Goal: Book appointment/travel/reservation

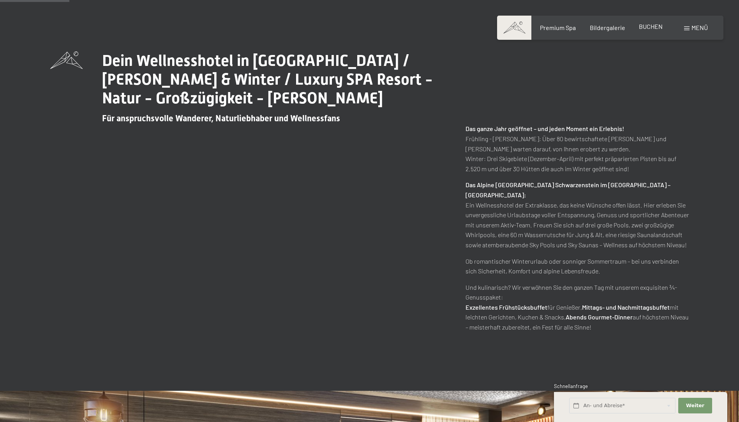
click at [649, 27] on span "BUCHEN" at bounding box center [651, 26] width 24 height 7
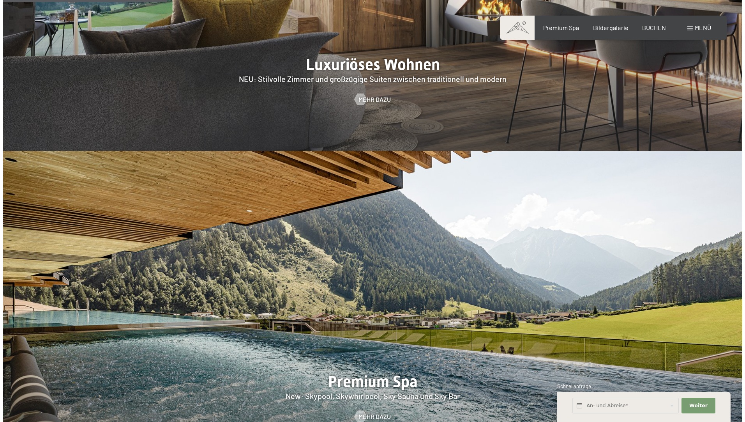
scroll to position [818, 0]
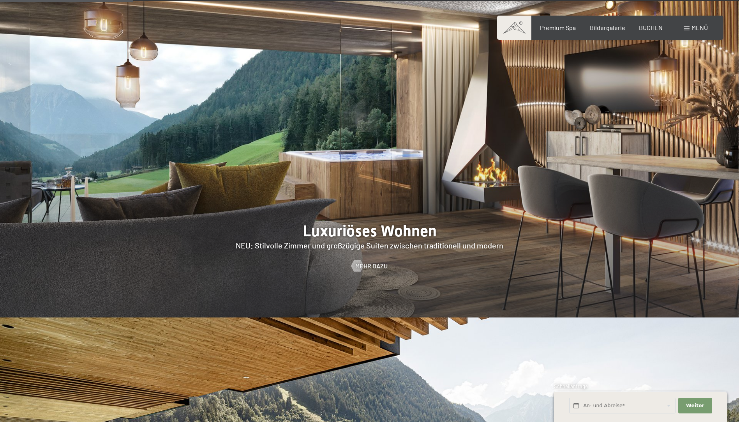
click at [698, 23] on div "Menü" at bounding box center [696, 27] width 24 height 9
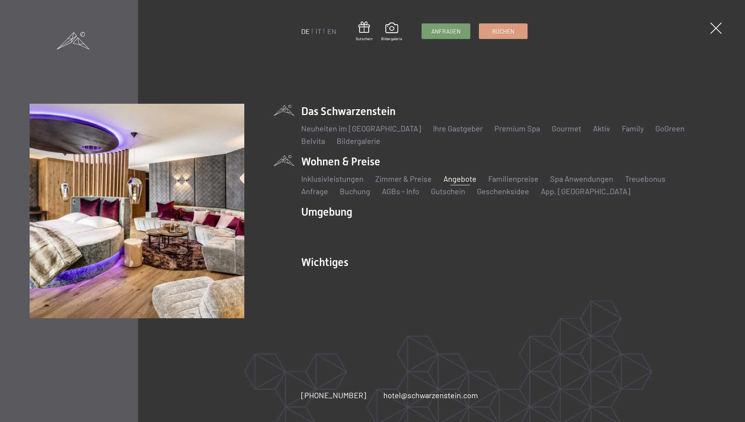
click at [454, 179] on link "Angebote" at bounding box center [459, 178] width 33 height 9
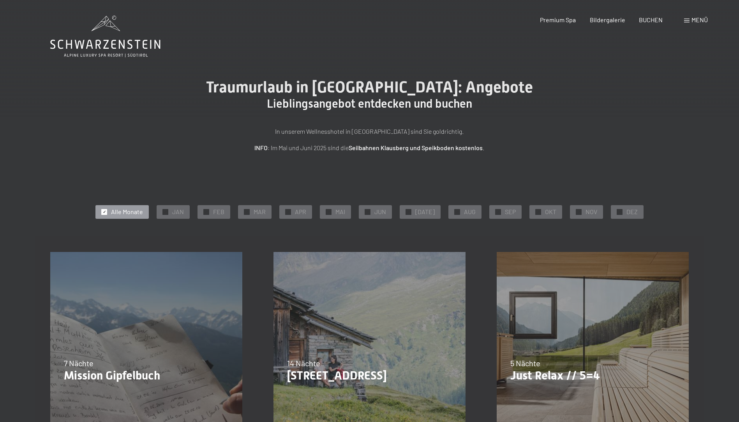
click at [106, 212] on span "✓" at bounding box center [104, 211] width 3 height 5
click at [577, 210] on span "✓" at bounding box center [578, 211] width 3 height 5
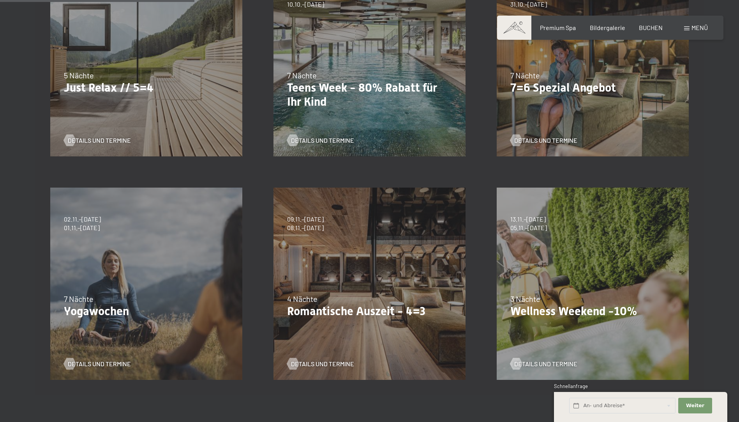
scroll to position [312, 0]
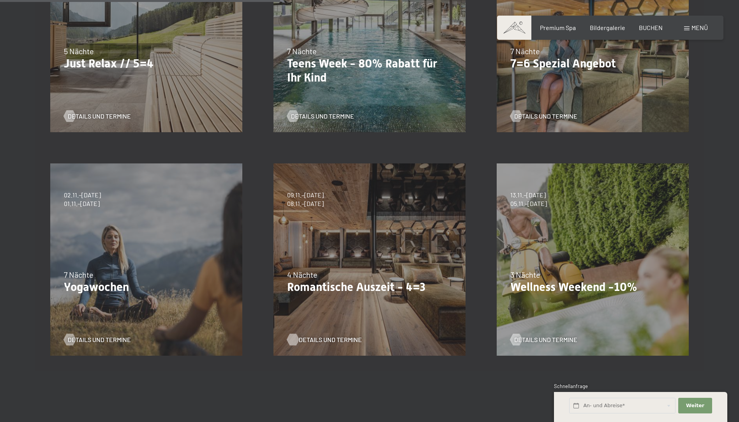
click at [313, 339] on span "Details und Termine" at bounding box center [330, 339] width 63 height 9
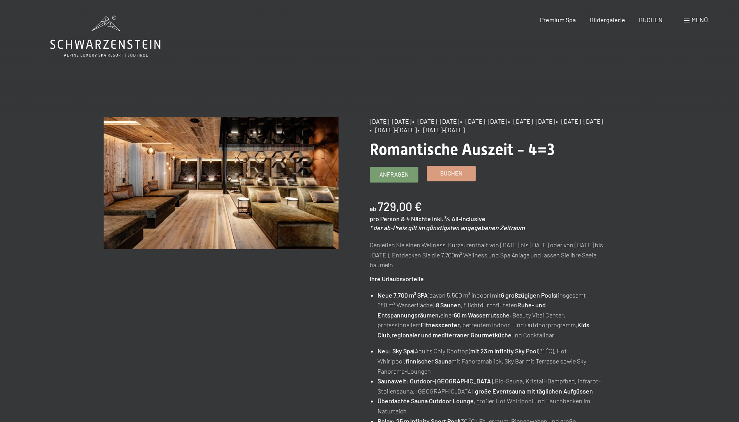
click at [459, 171] on span "Buchen" at bounding box center [451, 173] width 22 height 8
click at [400, 174] on span "Anfragen" at bounding box center [393, 173] width 29 height 8
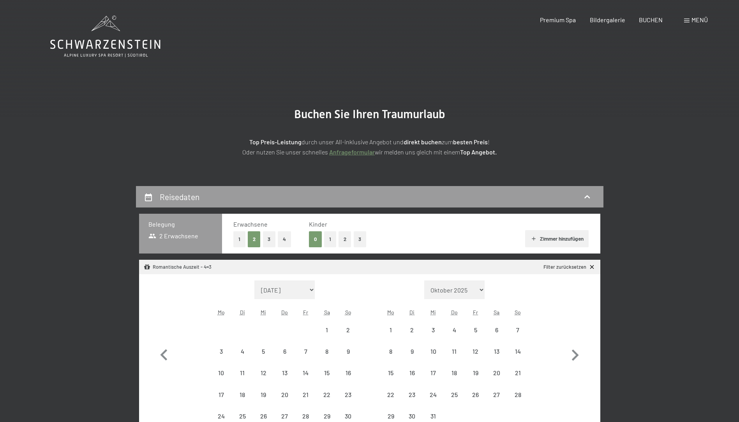
select select "[DATE]"
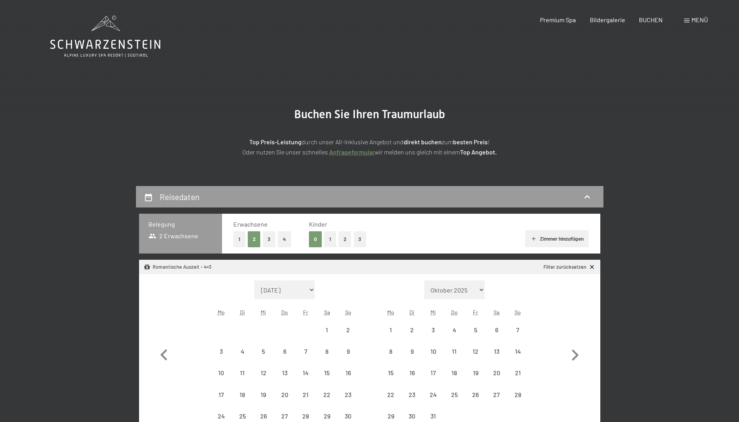
select select "[DATE]"
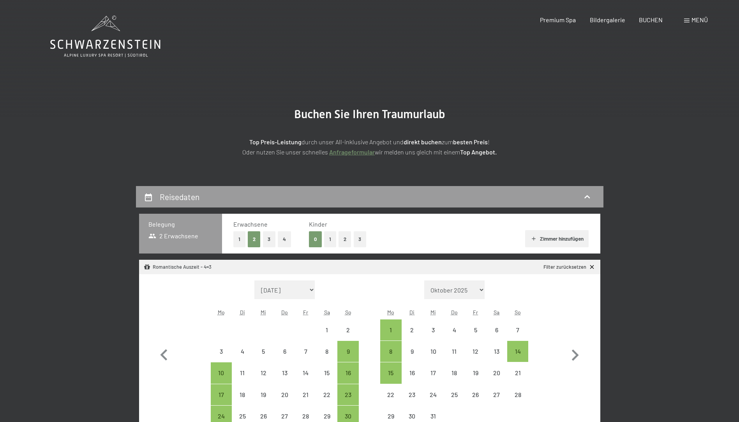
click at [560, 235] on button "Zimmer hinzufügen" at bounding box center [557, 238] width 64 height 17
select select "[DATE]"
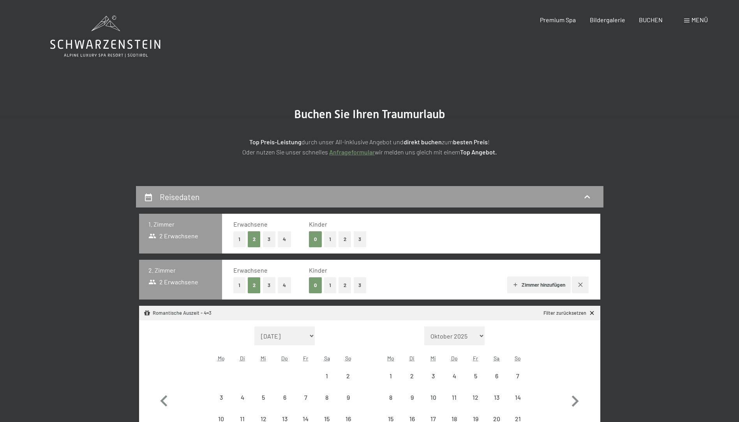
select select "[DATE]"
click at [579, 281] on icon "button" at bounding box center [580, 284] width 6 height 6
select select "2025-11-01"
select select "2025-12-01"
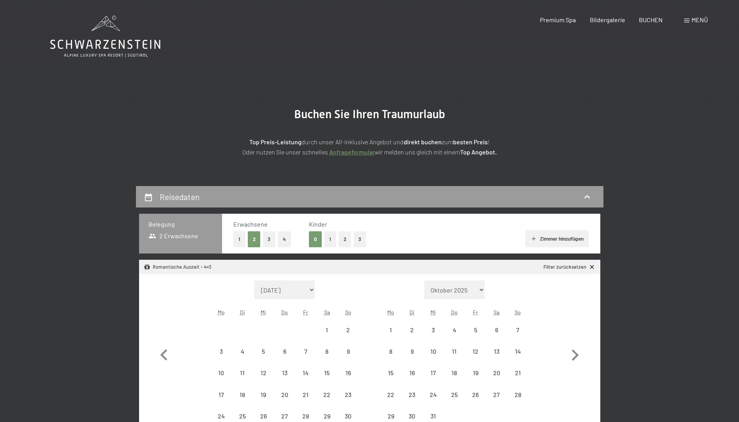
select select "2025-11-01"
select select "2025-12-01"
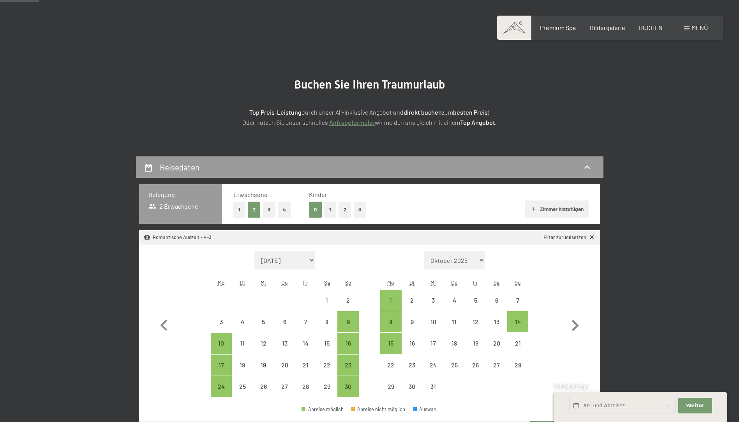
scroll to position [117, 0]
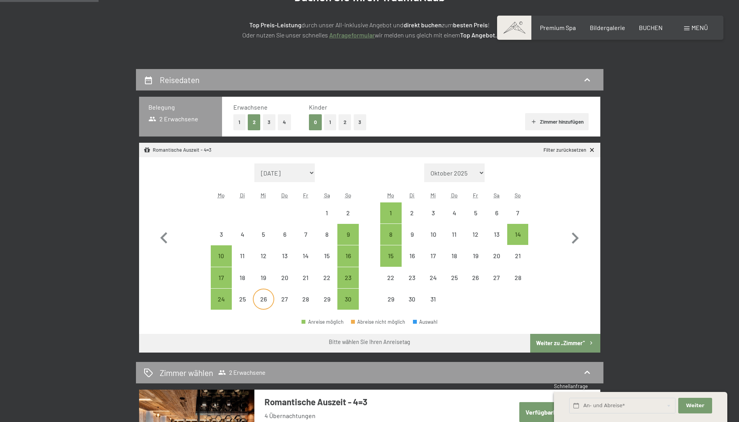
click at [263, 300] on div "26" at bounding box center [263, 305] width 19 height 19
select select "2025-11-01"
select select "2025-12-01"
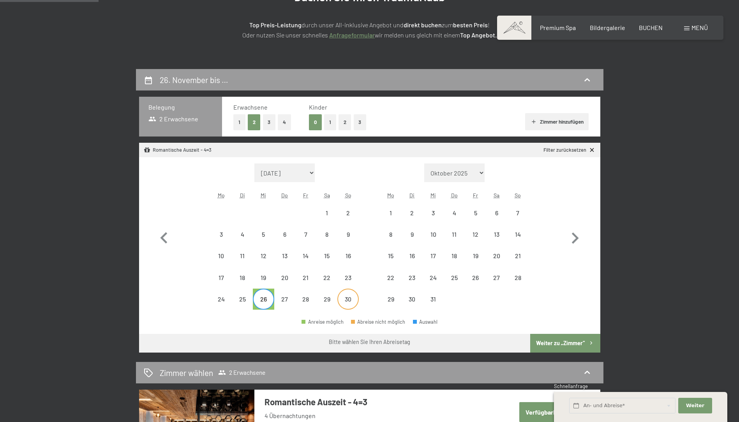
click at [350, 300] on div "30" at bounding box center [347, 305] width 19 height 19
select select "2025-11-01"
select select "2025-12-01"
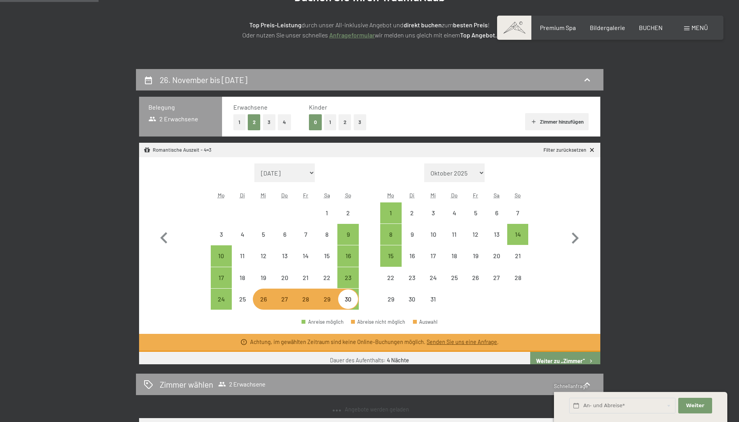
select select "2025-11-01"
select select "2025-12-01"
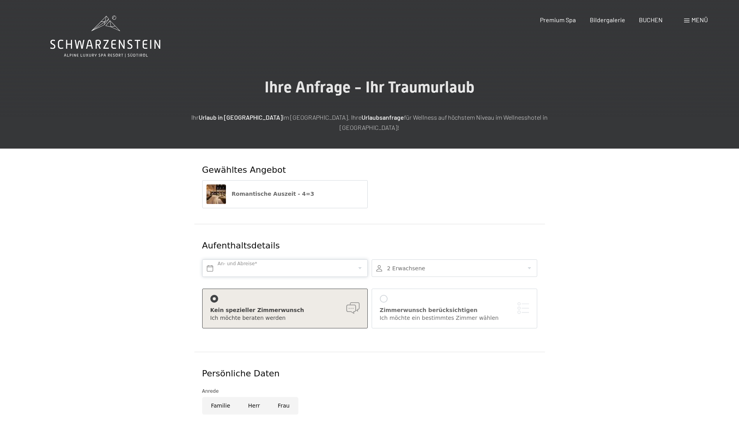
click at [298, 259] on input "text" at bounding box center [285, 268] width 166 height 18
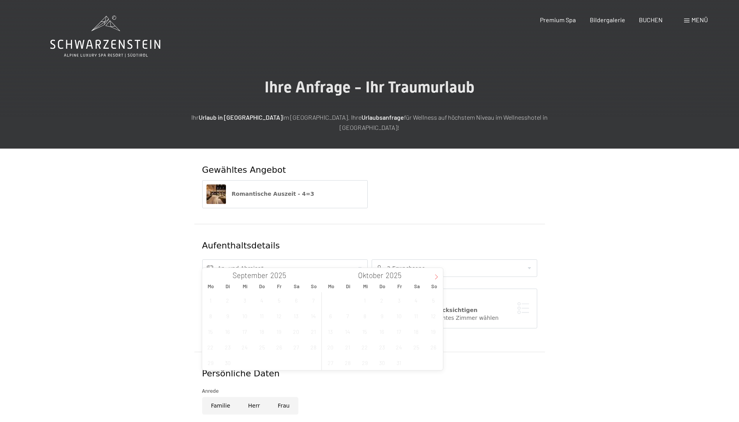
click at [436, 275] on icon at bounding box center [436, 276] width 5 height 5
click at [366, 363] on span "26" at bounding box center [364, 362] width 15 height 15
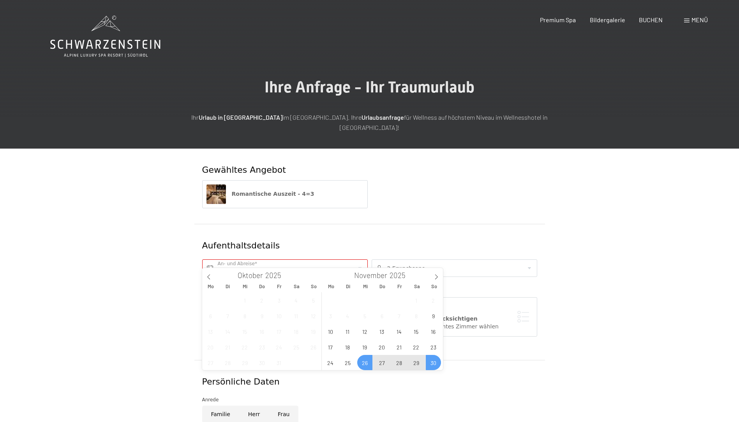
click at [430, 361] on span "30" at bounding box center [433, 362] width 15 height 15
type input "Mi. 26.11.2025 - So. 30.11.2025"
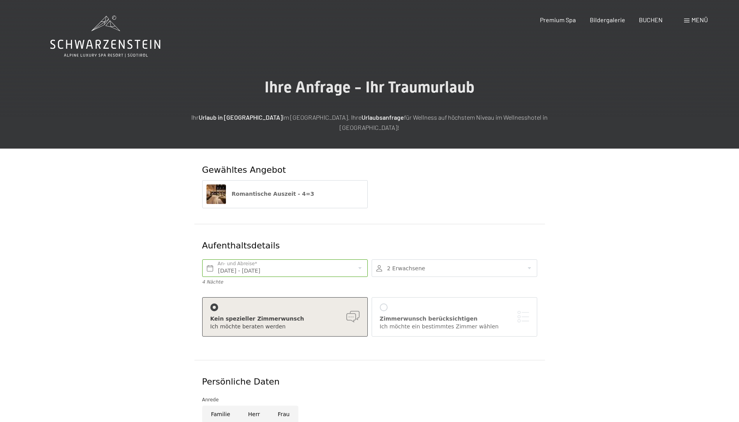
click at [323, 315] on div "Kein spezieller Zimmerwunsch" at bounding box center [284, 319] width 149 height 8
click at [409, 304] on div "Zimmerwunsch berücksichtigen Ich möchte ein bestimmtes Zimmer wählen" at bounding box center [454, 316] width 149 height 27
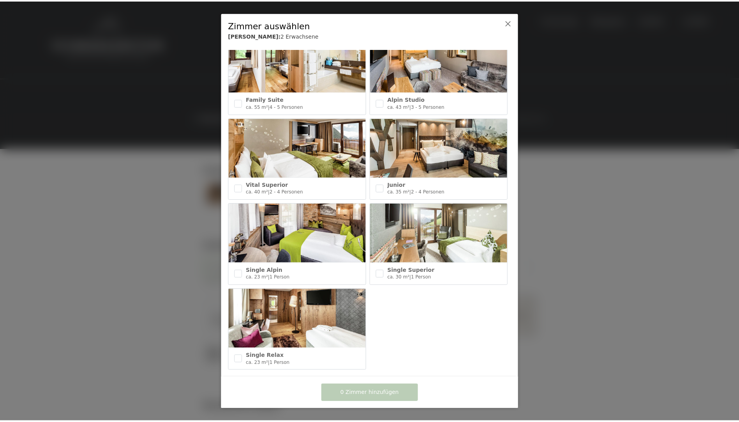
scroll to position [285, 0]
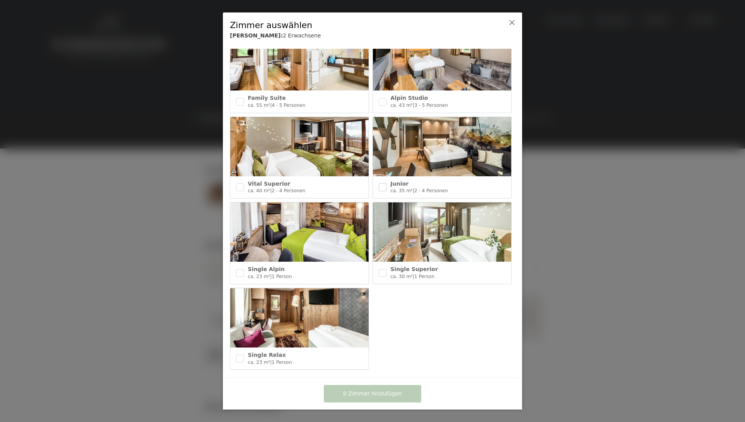
click at [383, 183] on input "checkbox" at bounding box center [383, 187] width 8 height 8
checkbox input "true"
click at [390, 393] on span "1 Zimmer hinzufügen" at bounding box center [372, 394] width 59 height 8
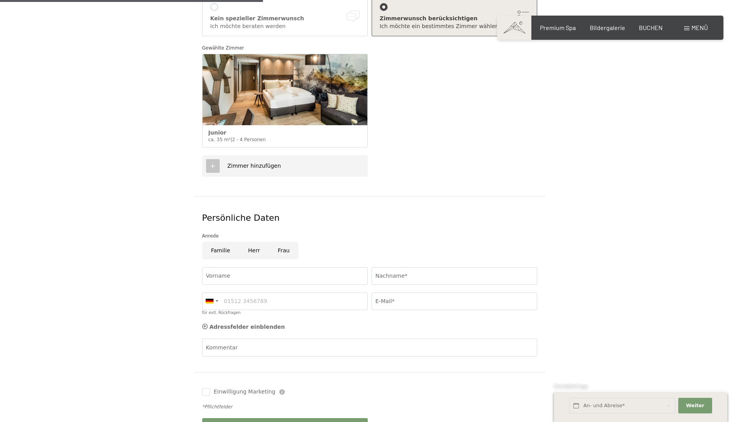
scroll to position [312, 0]
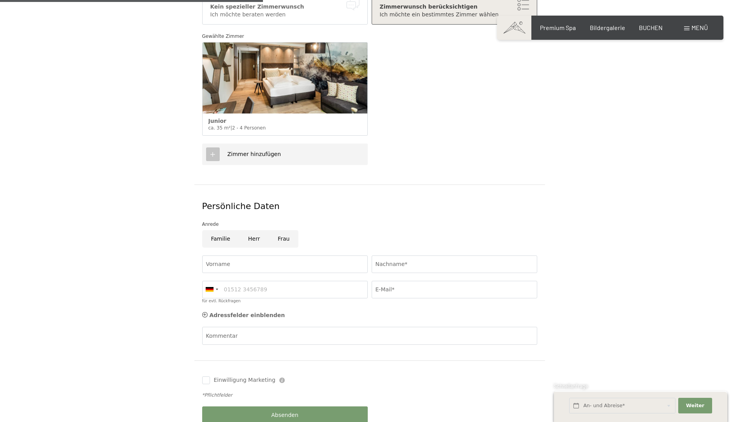
click at [251, 230] on input "Herr" at bounding box center [254, 239] width 30 height 18
radio input "true"
click at [243, 255] on input "Vorname" at bounding box center [285, 264] width 166 height 18
type input "Josef"
type input "Mair"
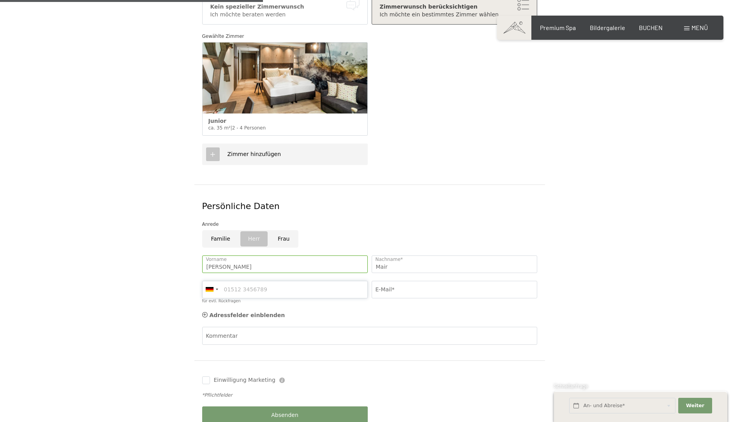
click at [300, 281] on input "für evtl. Rückfragen" at bounding box center [285, 290] width 166 height 18
click at [216, 288] on div at bounding box center [217, 289] width 2 height 2
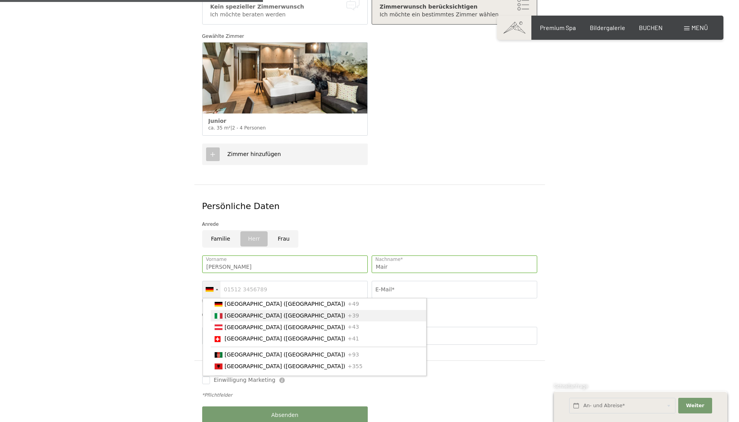
click at [227, 312] on span "[GEOGRAPHIC_DATA] ([GEOGRAPHIC_DATA])" at bounding box center [285, 315] width 121 height 6
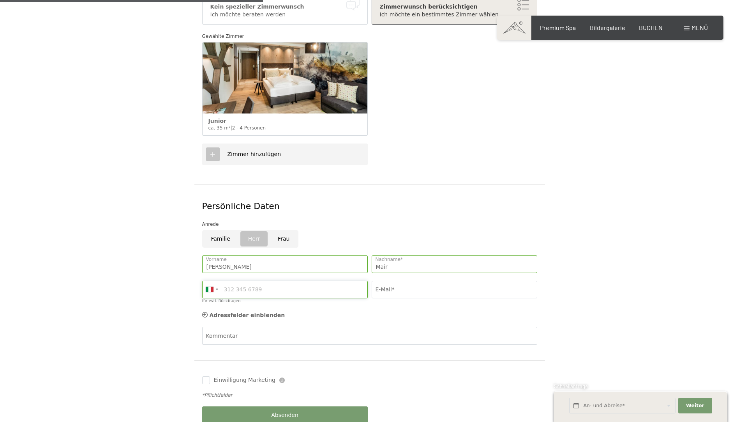
click at [238, 281] on input "für evtl. Rückfragen" at bounding box center [285, 290] width 166 height 18
type input "3488021892"
click at [353, 307] on div "Adressfelder einblenden Adressfelder ausblenden" at bounding box center [369, 315] width 339 height 16
click at [398, 281] on input "E-Mail*" at bounding box center [455, 290] width 166 height 18
type input "valentin.schwitzer@gmail.com"
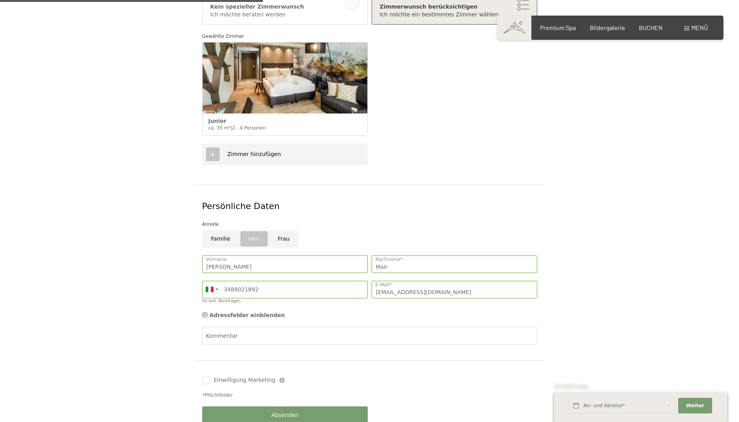
click at [373, 307] on div "Adressfelder einblenden Adressfelder ausblenden" at bounding box center [369, 315] width 339 height 16
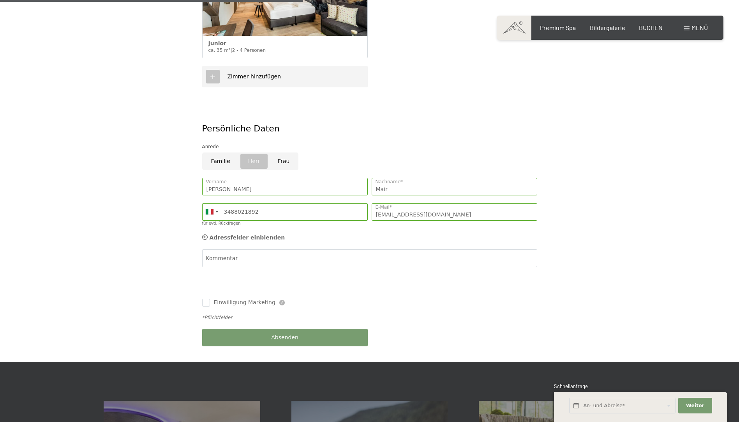
scroll to position [390, 0]
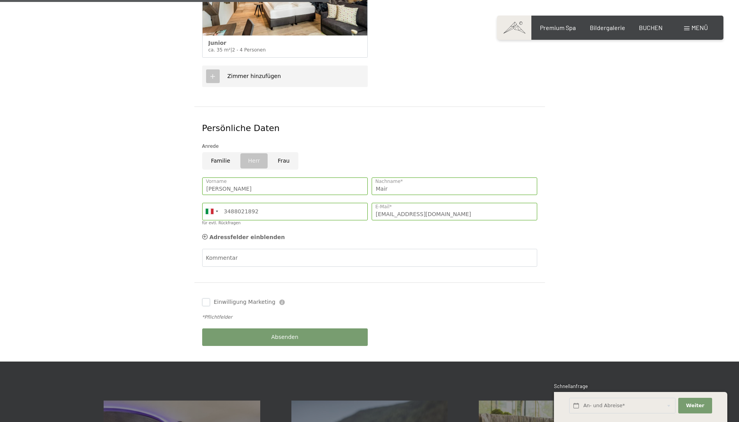
click at [206, 298] on input "Einwilligung Marketing" at bounding box center [206, 302] width 8 height 8
checkbox input "true"
click at [307, 328] on button "Absenden" at bounding box center [285, 337] width 166 height 18
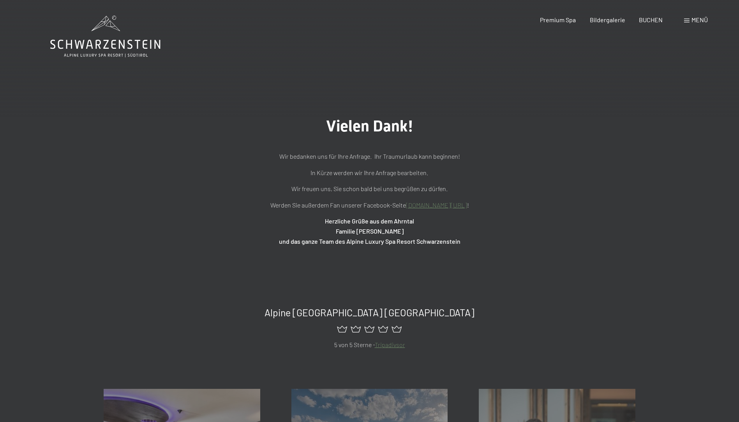
click at [697, 19] on span "Menü" at bounding box center [700, 19] width 16 height 7
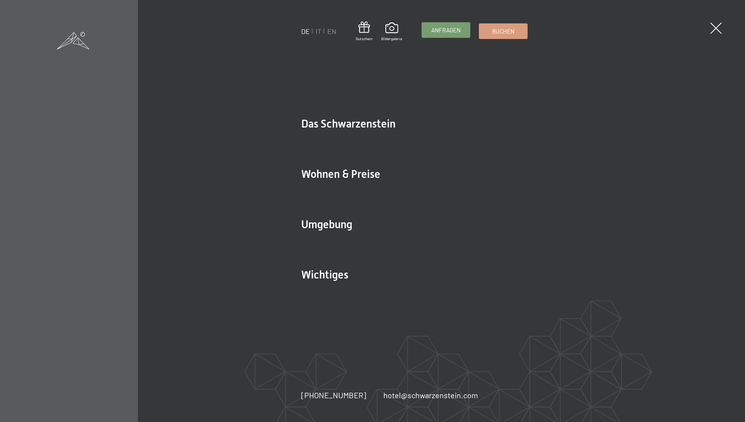
click at [439, 30] on span "Anfragen" at bounding box center [445, 30] width 29 height 8
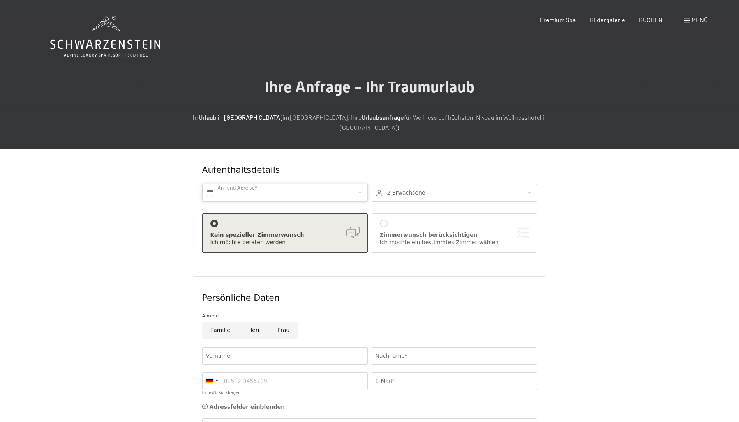
click at [246, 184] on input "text" at bounding box center [285, 193] width 166 height 18
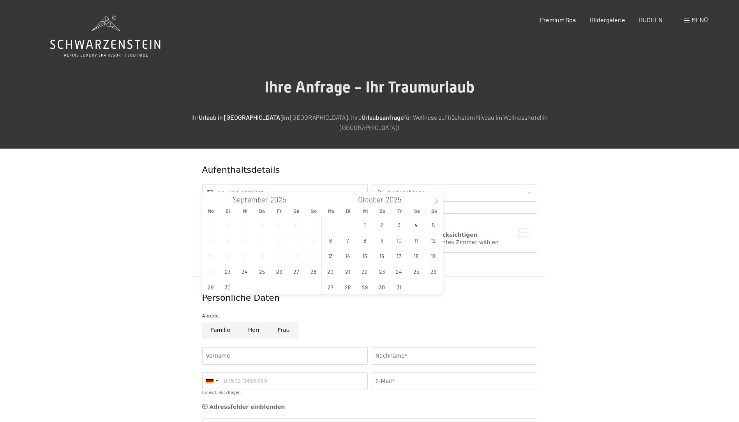
click at [438, 200] on icon at bounding box center [436, 200] width 5 height 5
click at [400, 288] on span "28" at bounding box center [399, 286] width 15 height 15
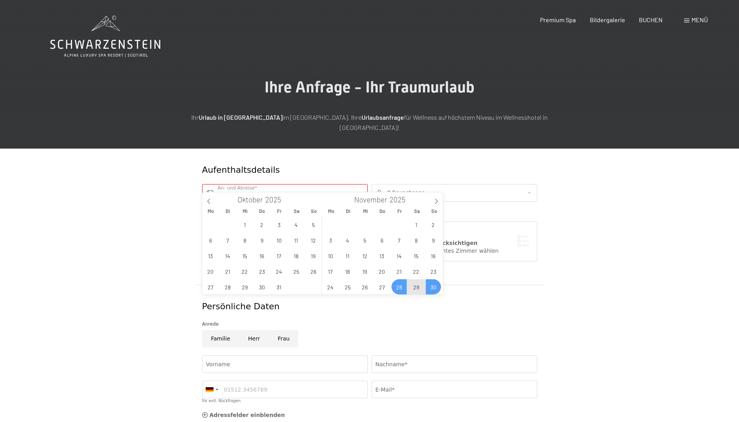
click at [432, 289] on span "30" at bounding box center [433, 286] width 15 height 15
type input "Fr. 28.11.2025 - So. 30.11.2025"
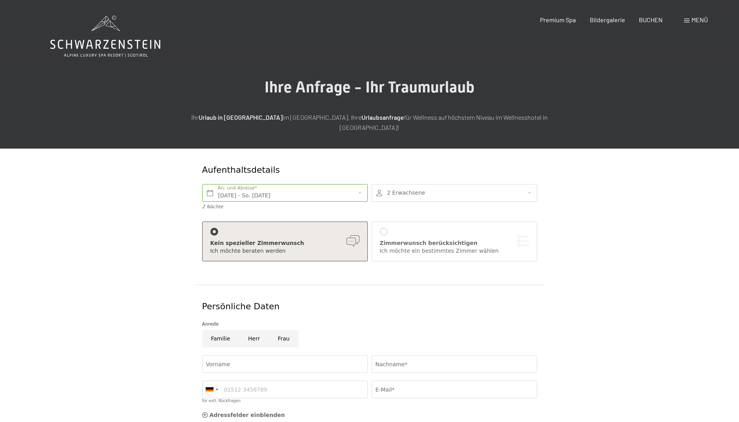
click at [430, 184] on div at bounding box center [455, 193] width 166 height 18
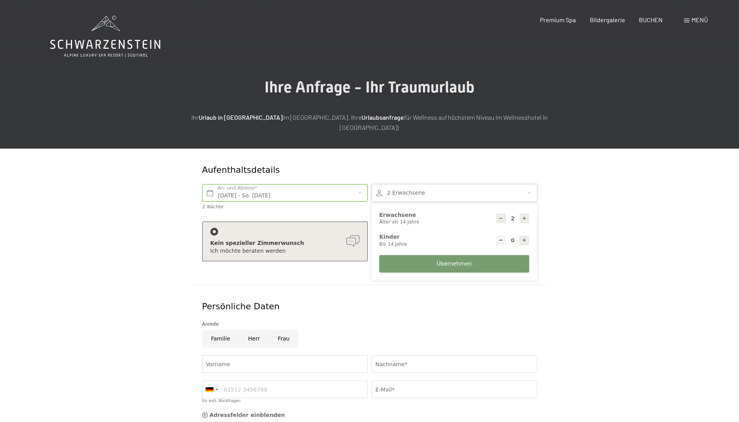
click at [524, 237] on icon at bounding box center [524, 239] width 5 height 5
type input "1"
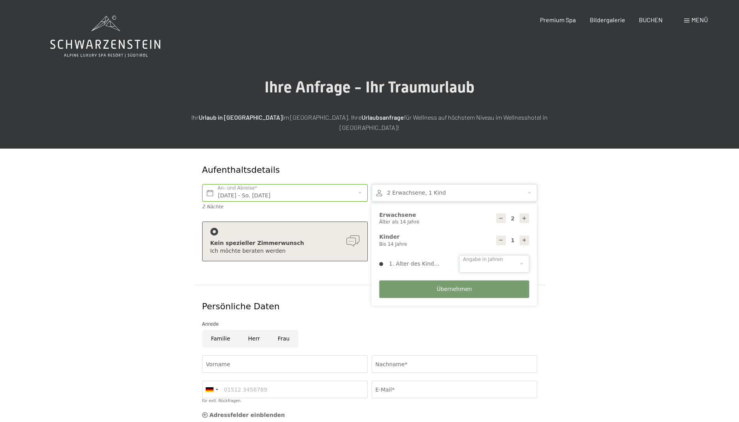
click at [510, 255] on select "0 1 2 3 4 5 6 7 8 9 10 11 12 13 14" at bounding box center [494, 264] width 70 height 18
select select "7"
click at [459, 255] on select "0 1 2 3 4 5 6 7 8 9 10 11 12 13 14" at bounding box center [494, 264] width 70 height 18
click at [445, 285] on span "Übernehmen" at bounding box center [454, 289] width 35 height 8
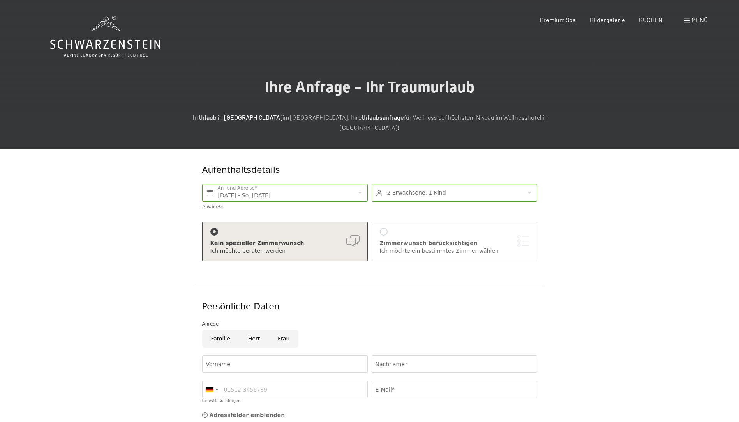
click at [383, 228] on div at bounding box center [384, 232] width 8 height 8
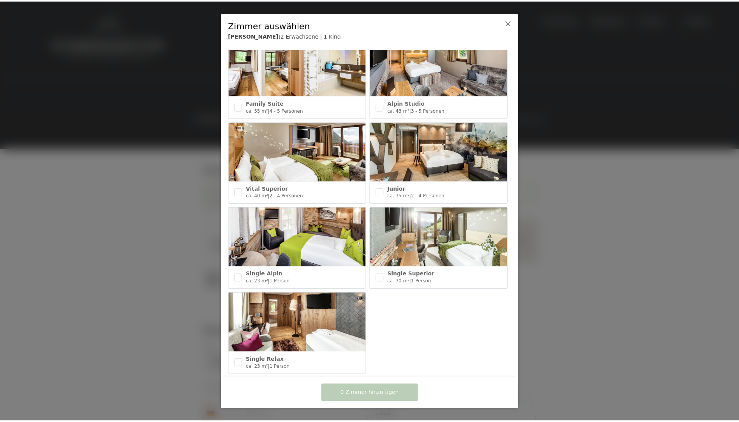
scroll to position [285, 0]
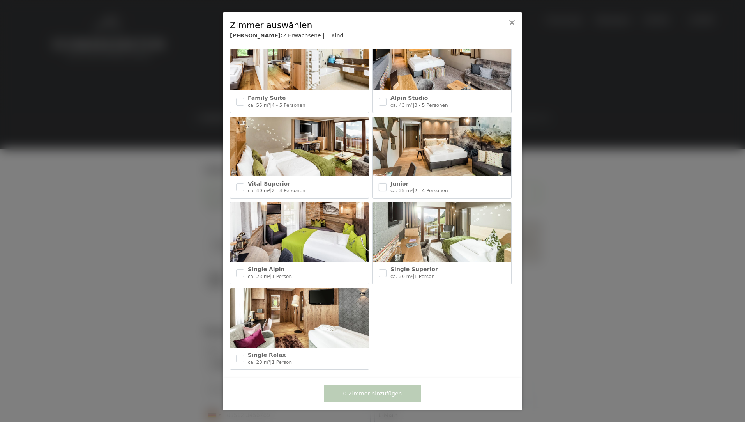
click at [381, 183] on input "checkbox" at bounding box center [383, 187] width 8 height 8
checkbox input "true"
click at [392, 391] on span "1 Zimmer hinzufügen" at bounding box center [372, 394] width 59 height 8
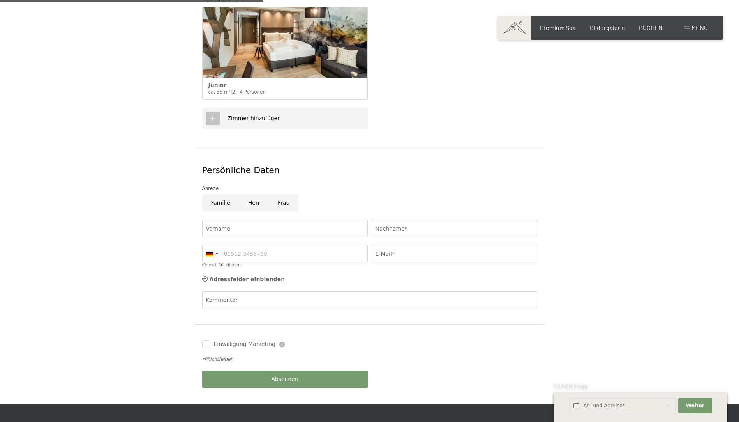
scroll to position [273, 0]
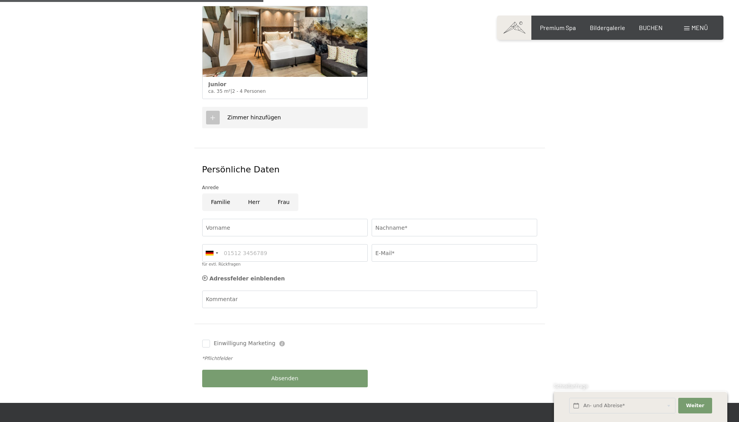
click at [251, 193] on input "Herr" at bounding box center [254, 202] width 30 height 18
radio input "true"
click at [243, 219] on input "Vorname" at bounding box center [285, 228] width 166 height 18
type input "Valentin"
type input "Schwitzer"
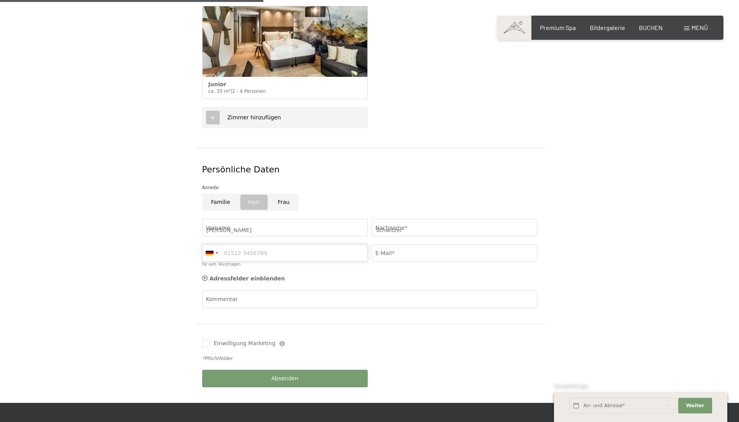
type input "03333380156"
type input "valentin.schwitzer@gmail.com"
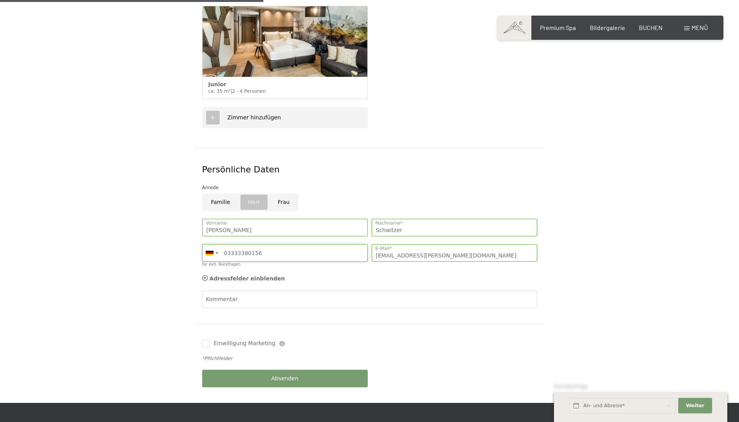
click at [304, 245] on input "03333380156" at bounding box center [285, 253] width 166 height 18
click at [219, 244] on div at bounding box center [212, 252] width 18 height 17
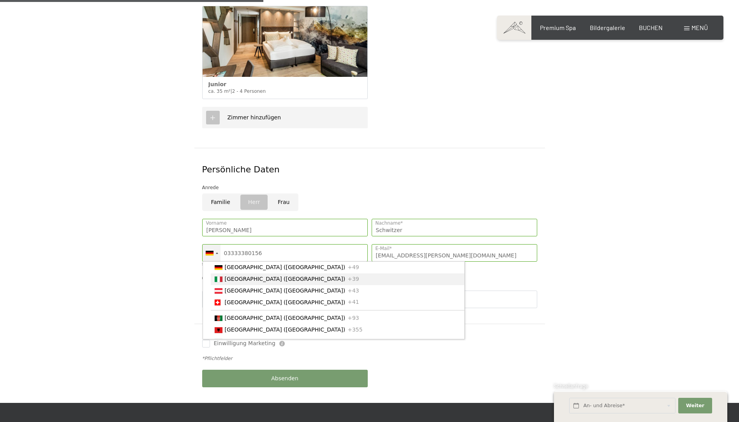
click at [229, 275] on span "[GEOGRAPHIC_DATA] ([GEOGRAPHIC_DATA])" at bounding box center [285, 278] width 121 height 6
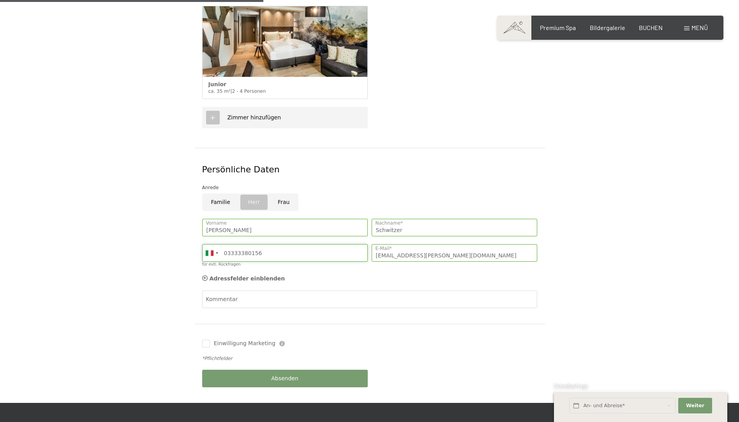
click at [226, 244] on input "03333380156" at bounding box center [285, 253] width 166 height 18
type input "3333380156"
click at [337, 271] on div "Adressfelder einblenden Adressfelder ausblenden" at bounding box center [369, 279] width 339 height 16
click at [206, 339] on input "Einwilligung Marketing" at bounding box center [206, 343] width 8 height 8
checkbox input "true"
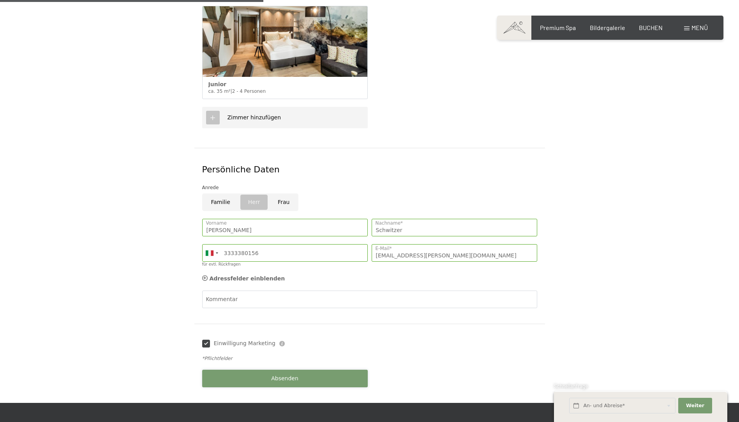
click at [295, 374] on span "Absenden" at bounding box center [284, 378] width 27 height 8
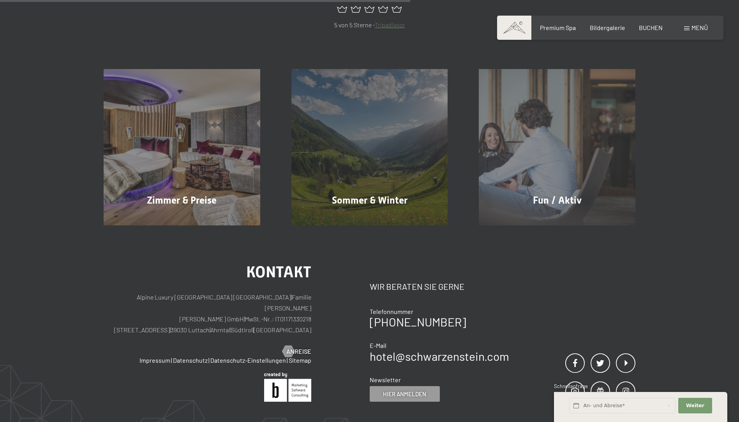
scroll to position [429, 0]
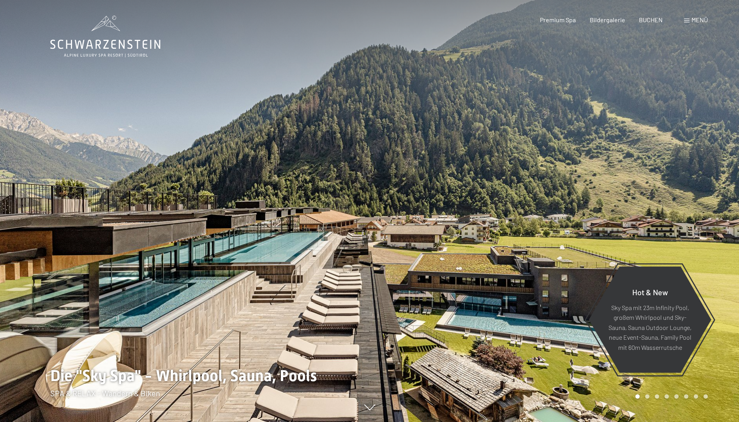
click at [698, 19] on span "Menü" at bounding box center [700, 19] width 16 height 7
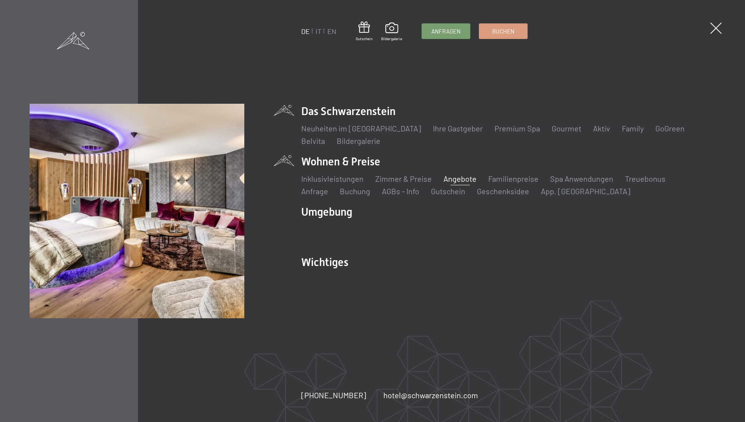
click at [450, 178] on link "Angebote" at bounding box center [459, 178] width 33 height 9
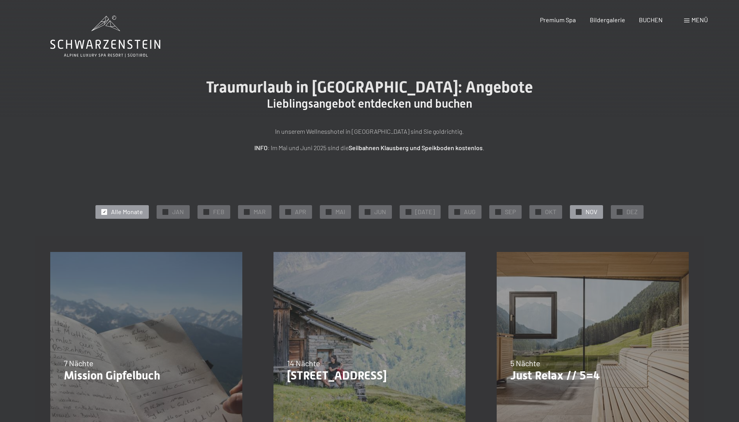
click at [578, 210] on div "✓ NOV" at bounding box center [586, 211] width 33 height 13
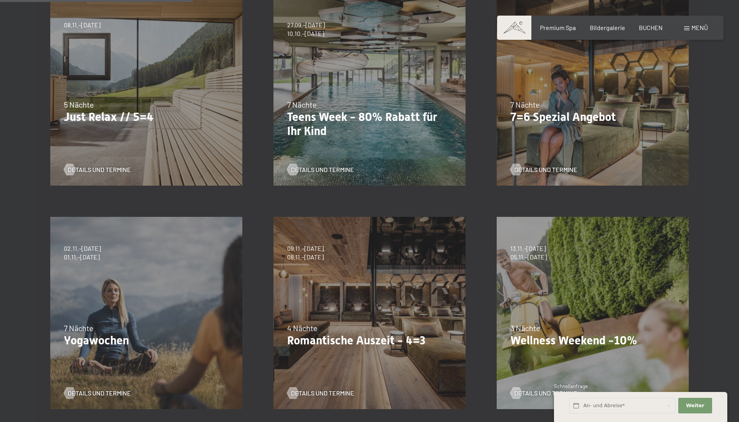
scroll to position [273, 0]
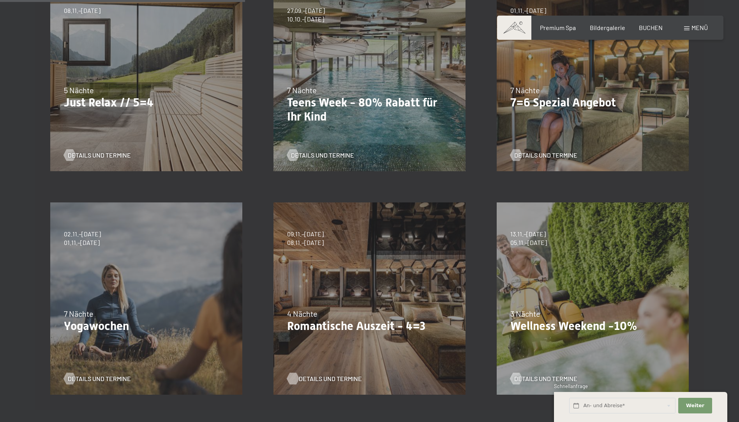
click at [329, 377] on span "Details und Termine" at bounding box center [330, 378] width 63 height 9
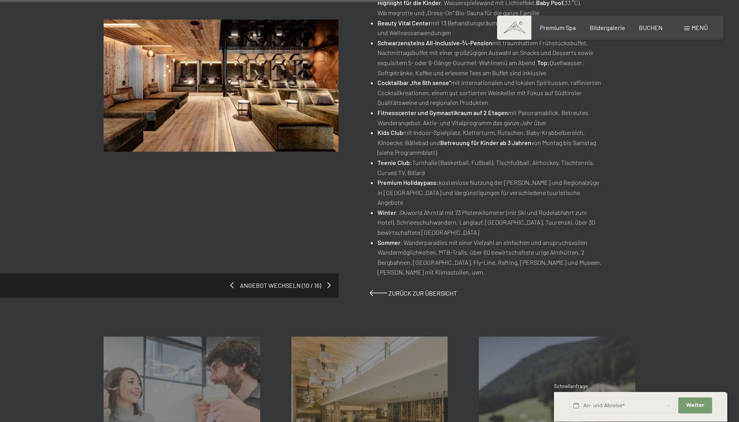
scroll to position [468, 0]
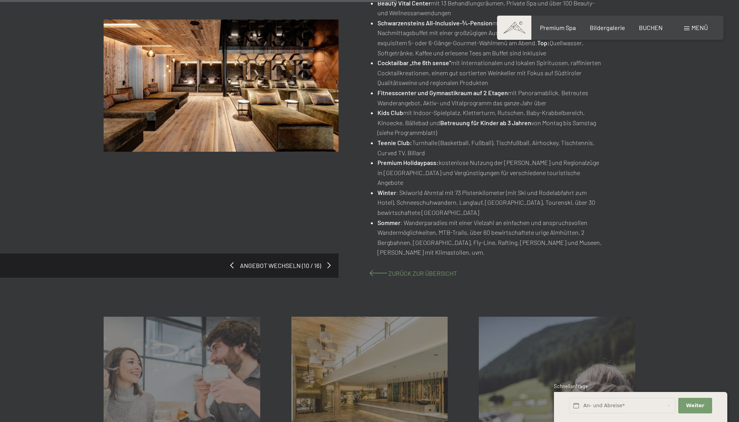
click at [402, 269] on span "Zurück zur Übersicht" at bounding box center [422, 272] width 69 height 7
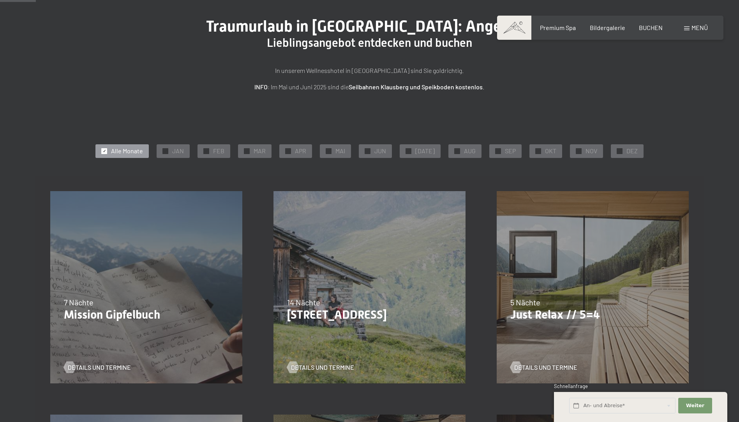
scroll to position [156, 0]
